Goal: Check status

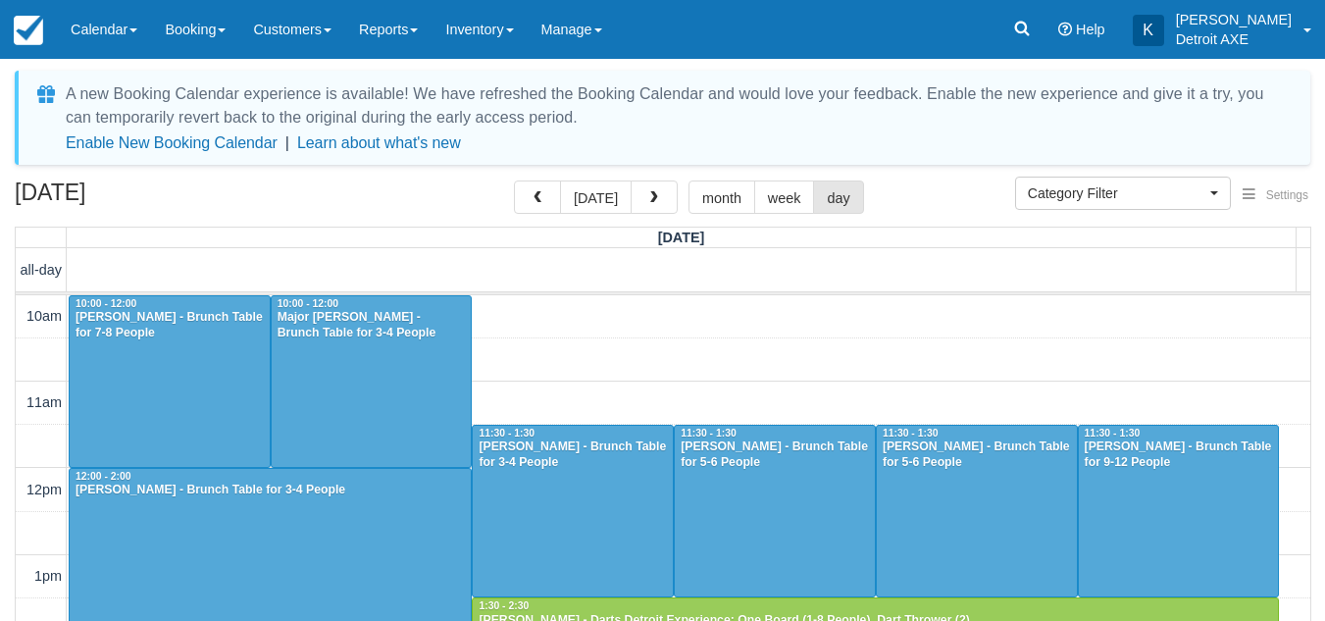
select select
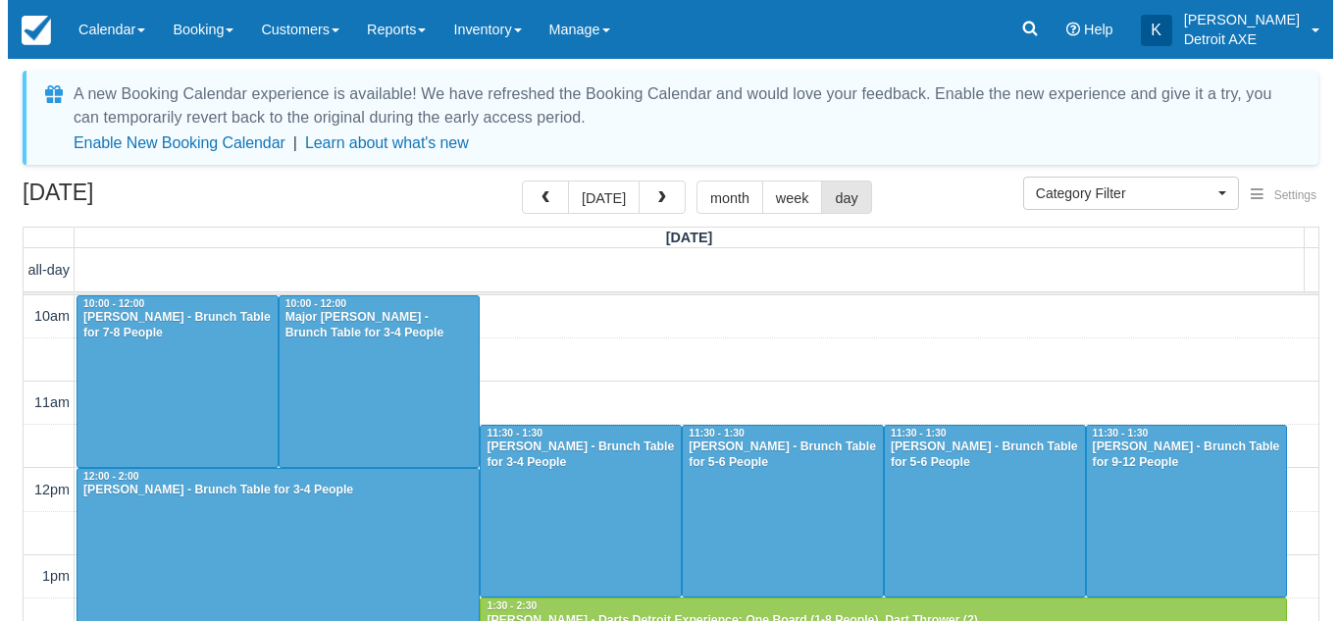
scroll to position [516, 0]
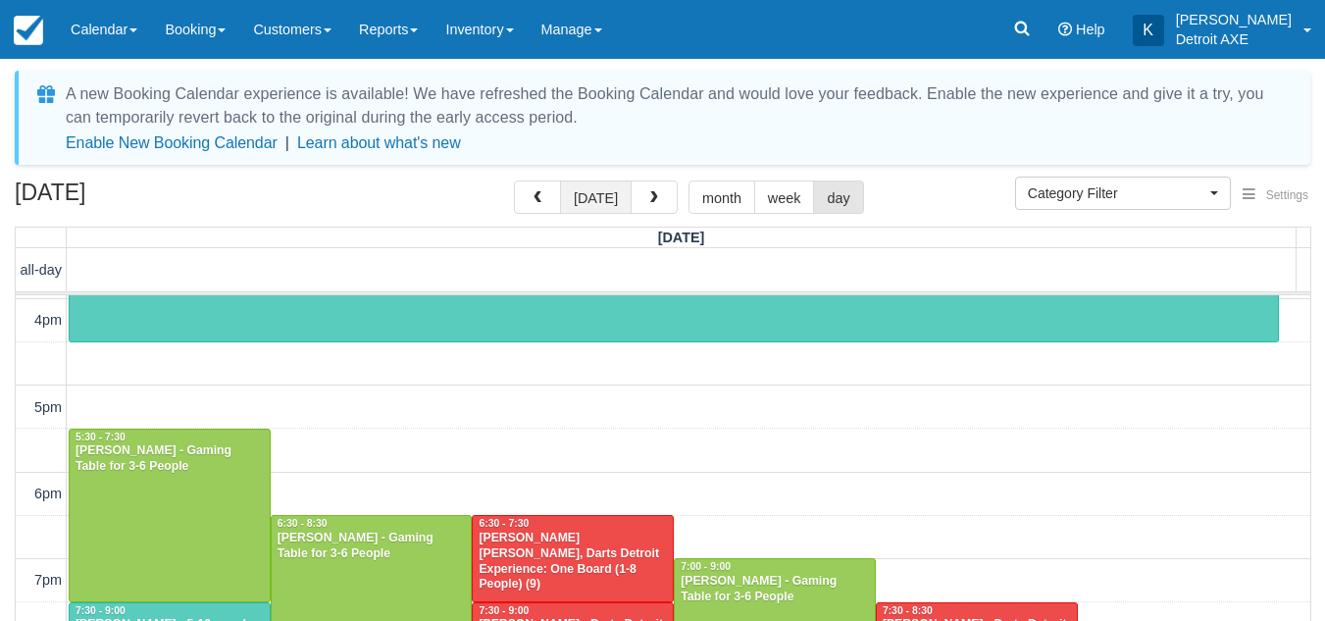
click at [584, 200] on button "[DATE]" at bounding box center [596, 197] width 72 height 33
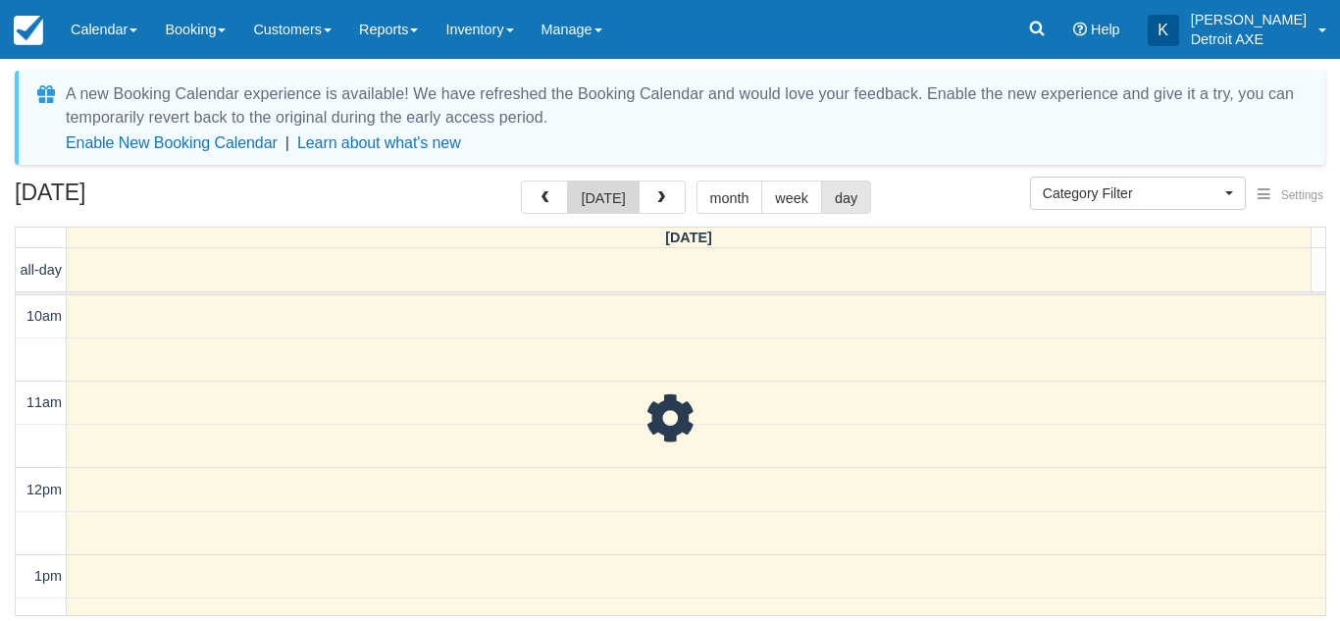
scroll to position [608, 0]
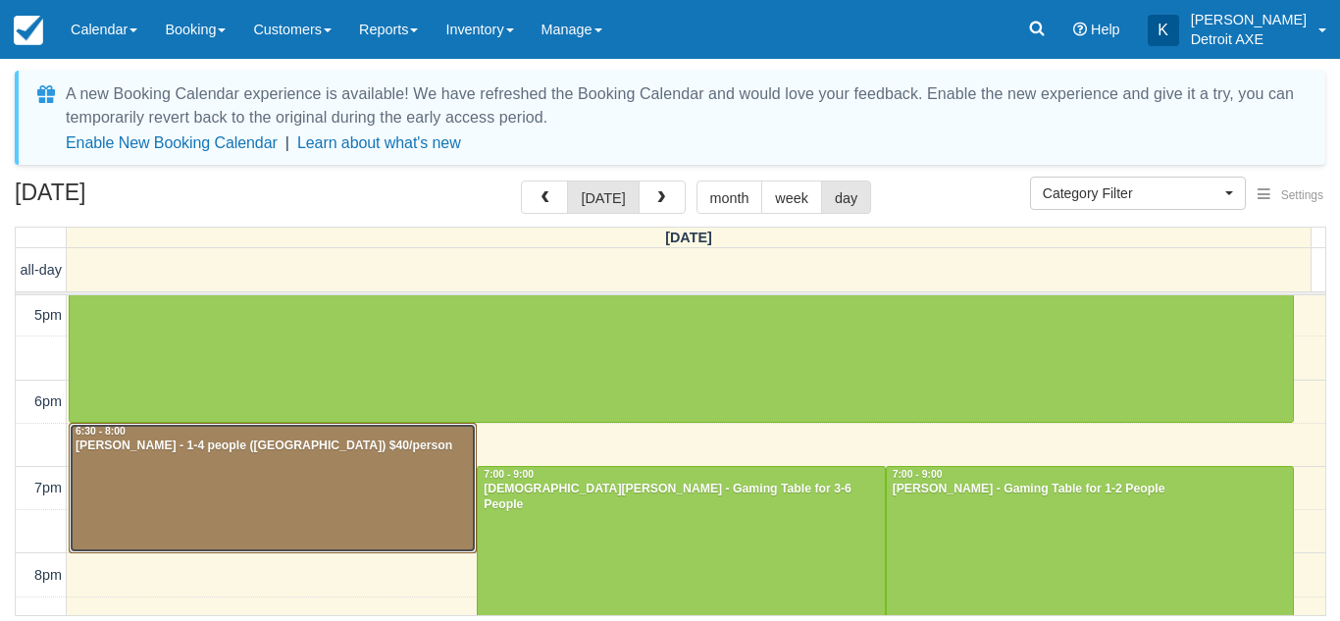
click at [282, 454] on div at bounding box center [273, 488] width 406 height 129
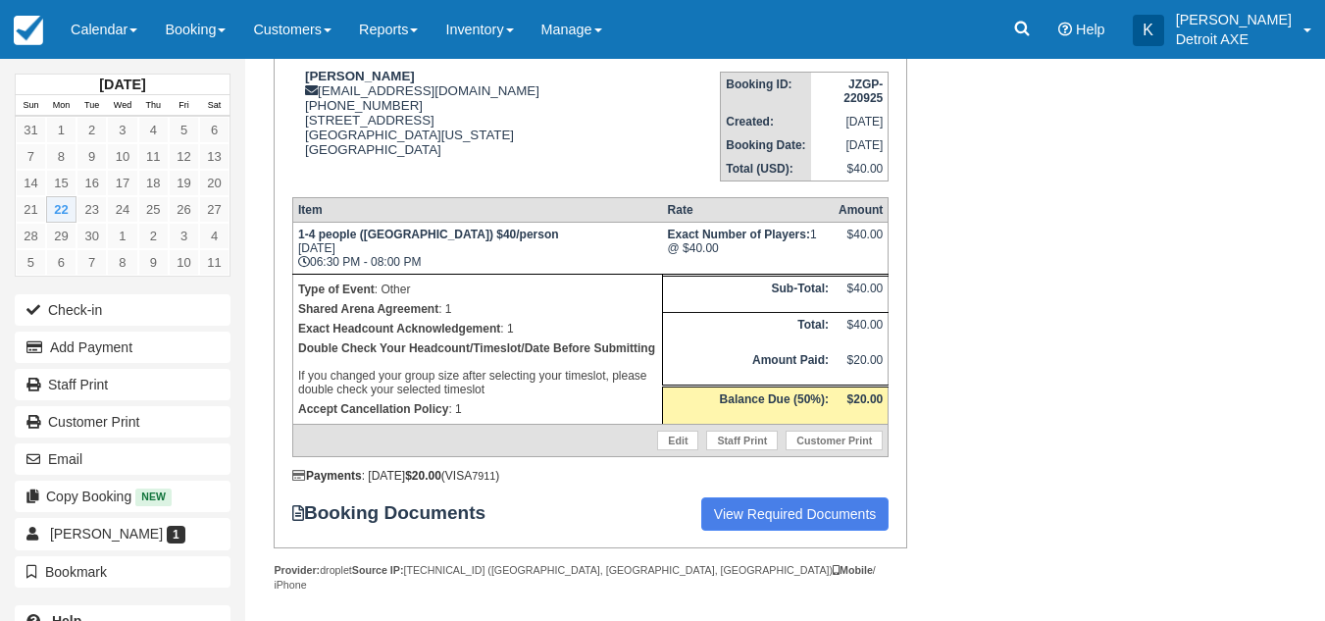
scroll to position [179, 0]
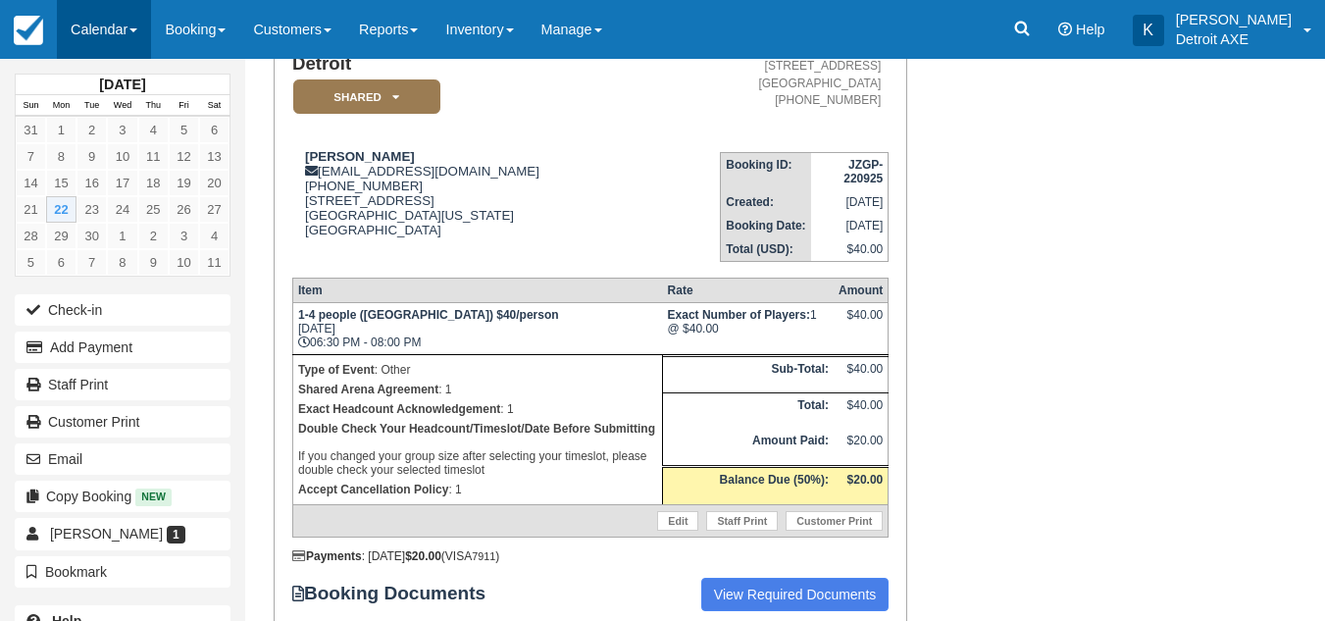
click at [114, 19] on link "Calendar" at bounding box center [104, 29] width 94 height 59
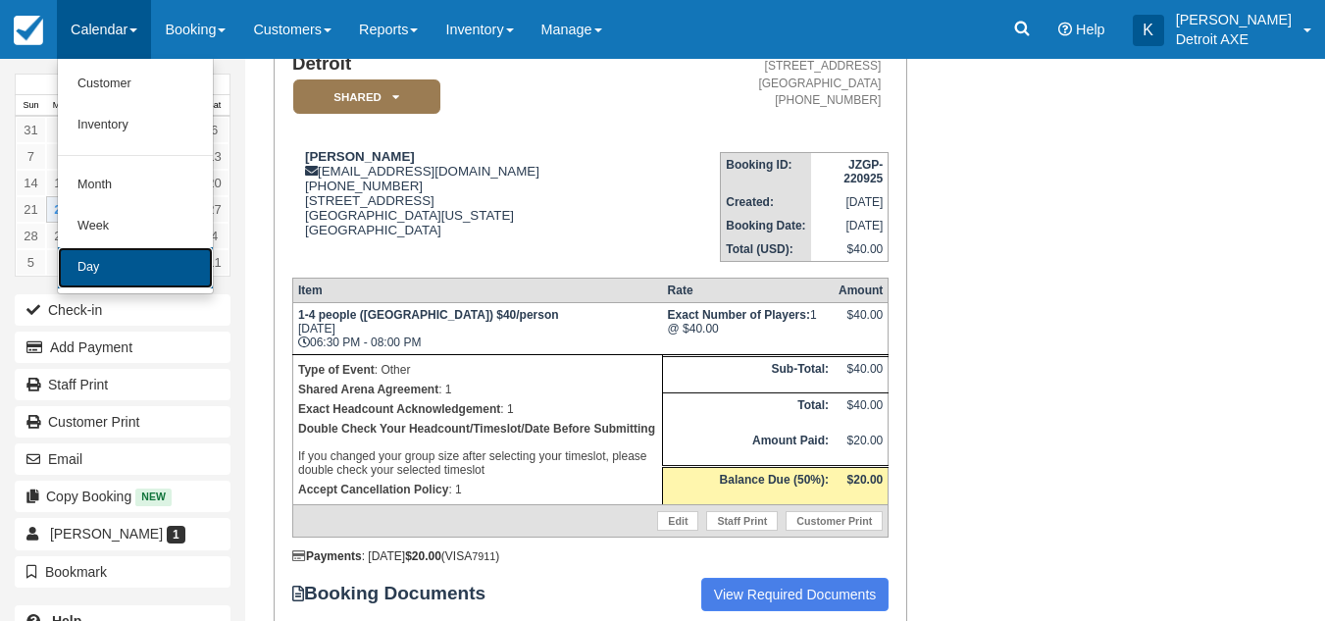
click at [95, 272] on link "Day" at bounding box center [135, 267] width 155 height 41
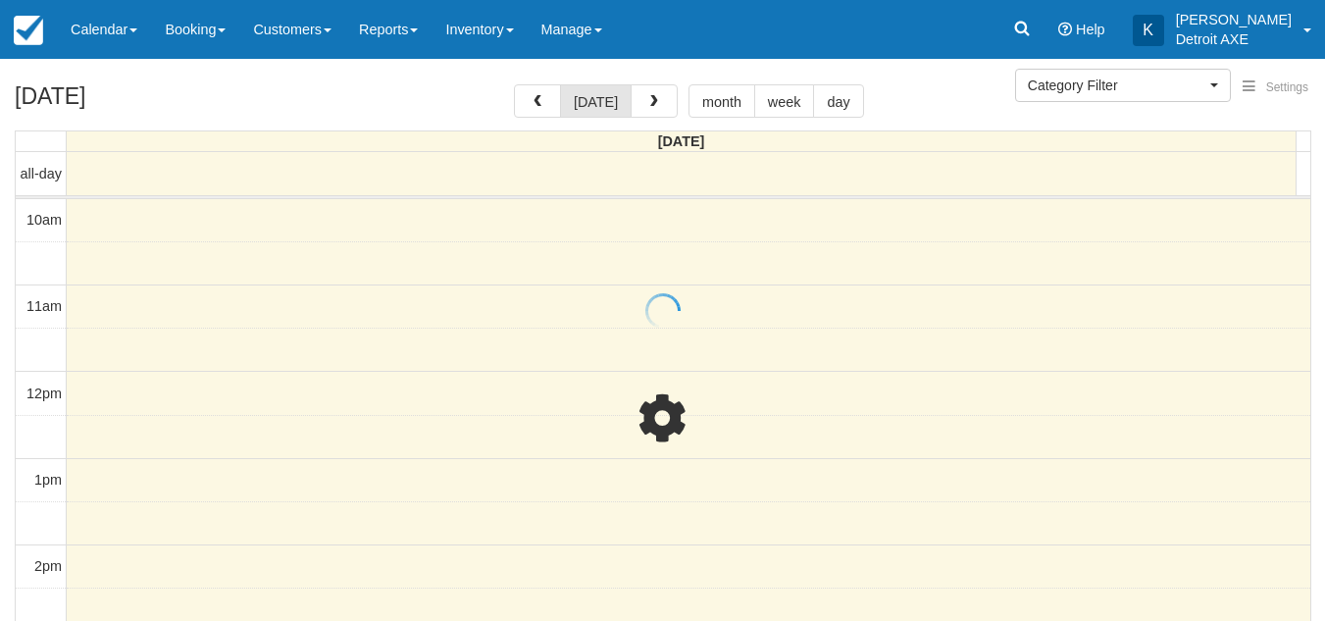
select select
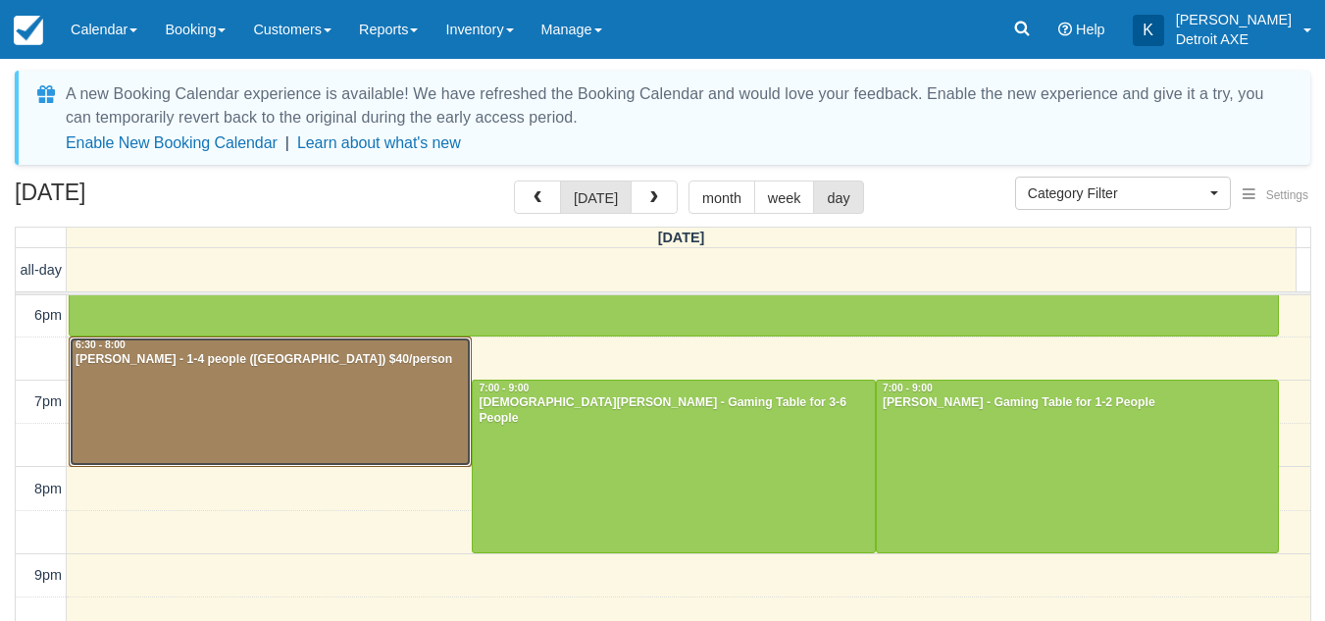
click at [153, 402] on div at bounding box center [270, 401] width 401 height 129
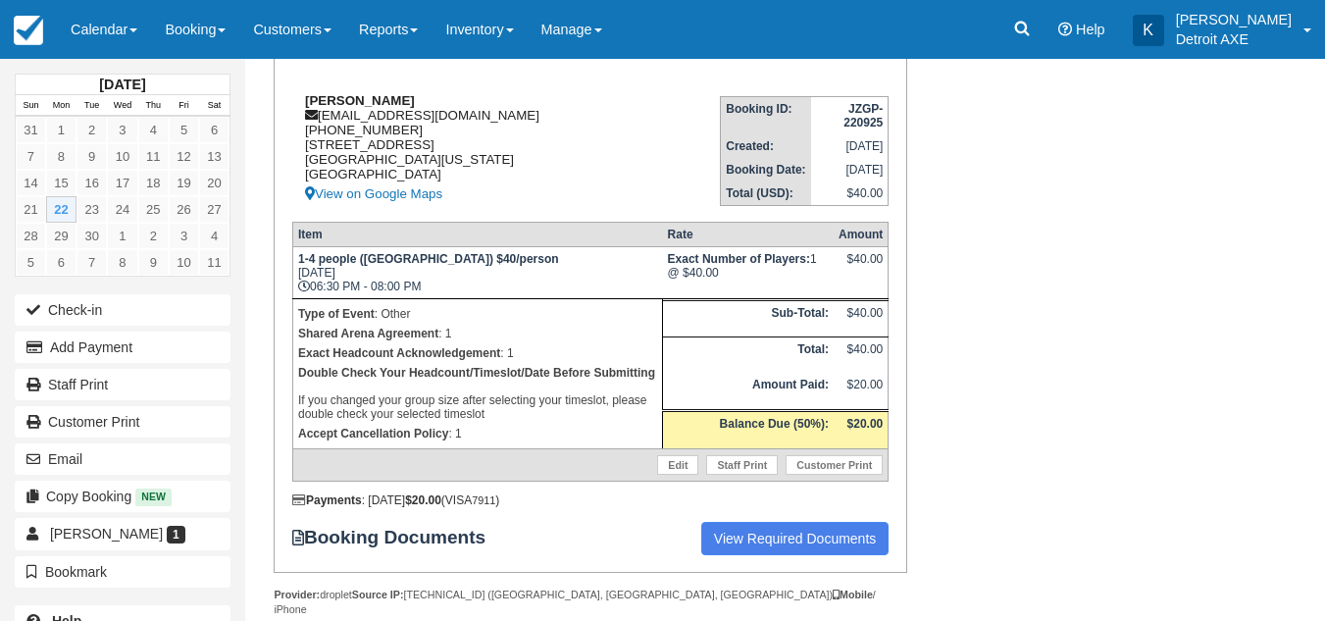
scroll to position [248, 0]
